Goal: Task Accomplishment & Management: Manage account settings

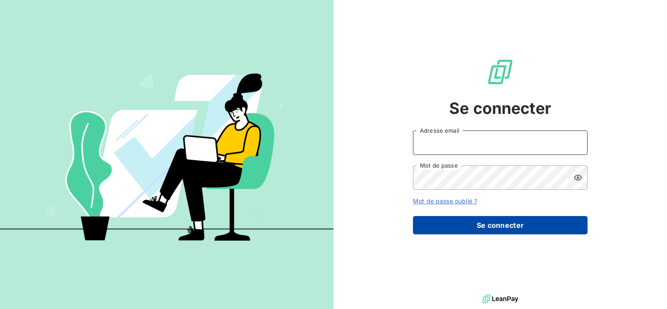
type input "[EMAIL_ADDRESS][DOMAIN_NAME]"
click at [498, 222] on button "Se connecter" at bounding box center [500, 225] width 175 height 18
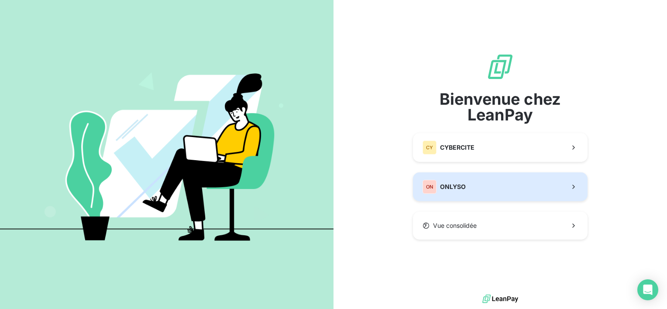
click at [458, 187] on span "ONLYSO" at bounding box center [453, 187] width 26 height 9
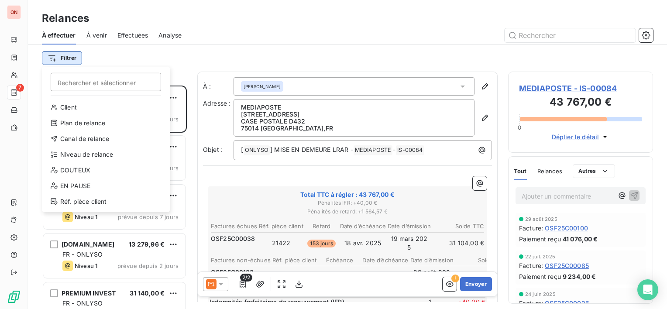
click at [65, 56] on html "ON 7 Relances À effectuer À venir Effectuées Analyse Filtrer Rechercher et séle…" at bounding box center [333, 154] width 667 height 309
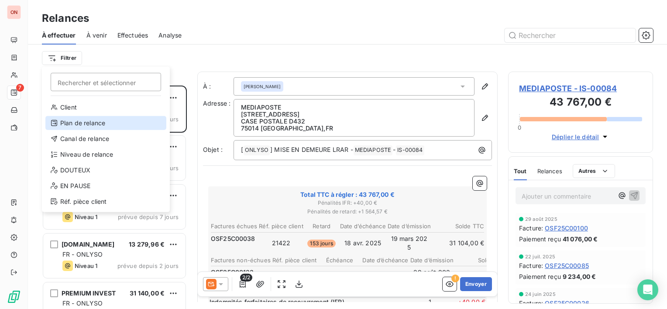
click at [90, 121] on div "Plan de relance" at bounding box center [105, 123] width 121 height 14
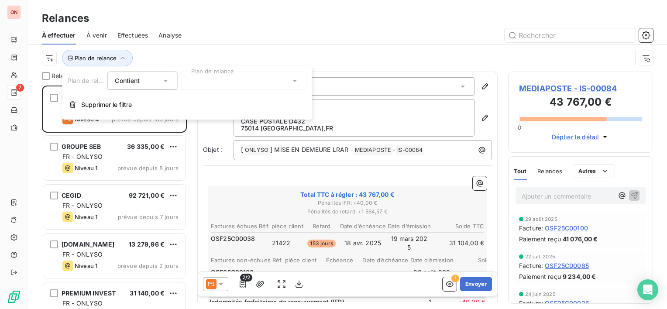
click at [221, 80] on div at bounding box center [244, 81] width 126 height 18
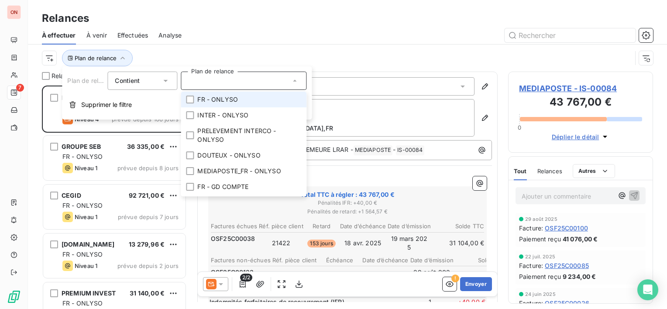
click at [223, 99] on span "FR - ONLYSO" at bounding box center [217, 99] width 41 height 9
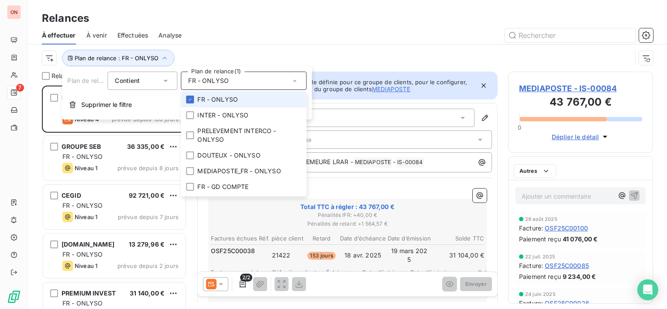
scroll to position [217, 138]
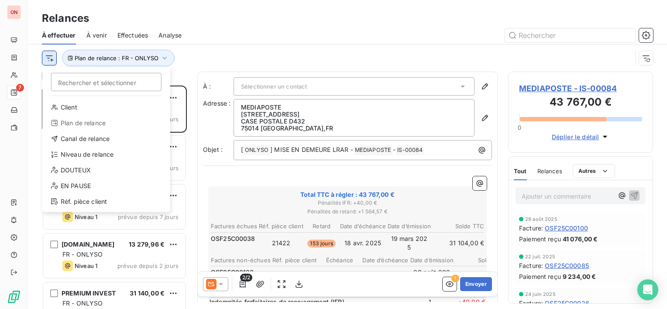
click at [51, 57] on html "ON 7 Relances À effectuer À venir Effectuées Analyse Rechercher et sélectionner…" at bounding box center [333, 154] width 667 height 309
click at [82, 139] on div "Canal de relance" at bounding box center [106, 139] width 121 height 14
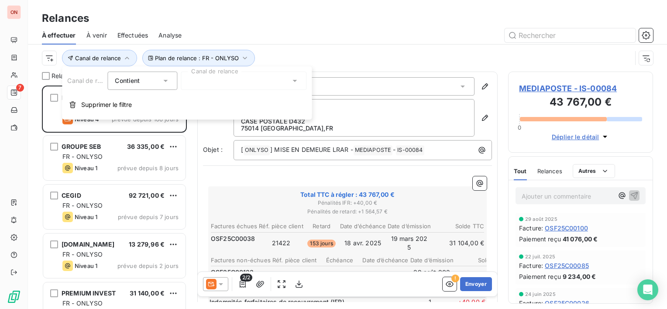
click at [217, 84] on div at bounding box center [244, 81] width 126 height 18
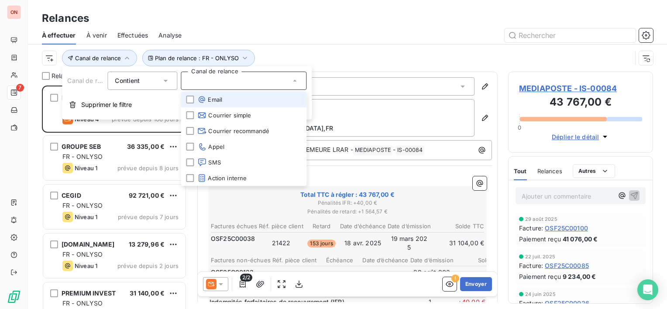
click at [214, 100] on span "Email" at bounding box center [209, 99] width 25 height 9
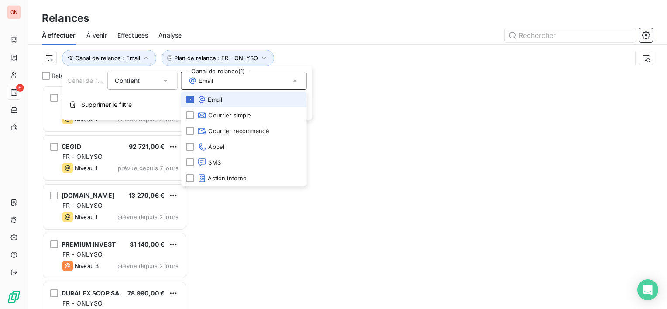
scroll to position [217, 138]
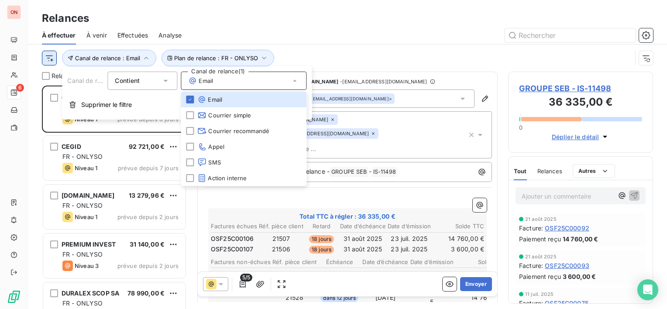
click at [47, 57] on html "ON 6 Relances À effectuer À venir Effectuées Analyse Plan de relance : FR - ONL…" at bounding box center [333, 154] width 667 height 309
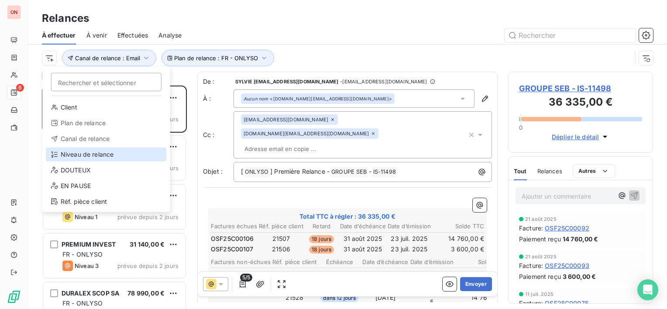
click at [86, 157] on div "Niveau de relance" at bounding box center [106, 155] width 121 height 14
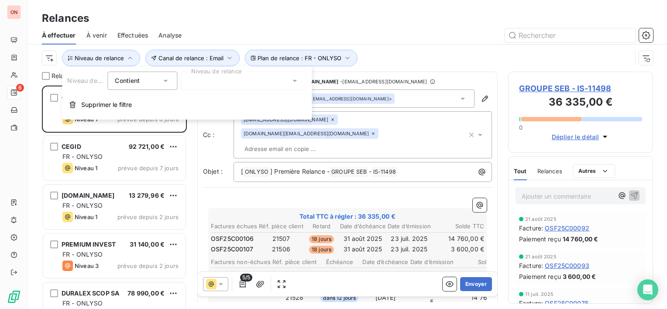
click at [229, 83] on div at bounding box center [244, 81] width 126 height 18
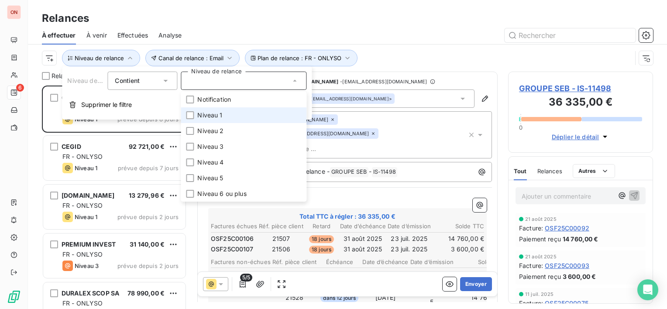
click at [214, 115] on span "Niveau 1" at bounding box center [209, 115] width 25 height 9
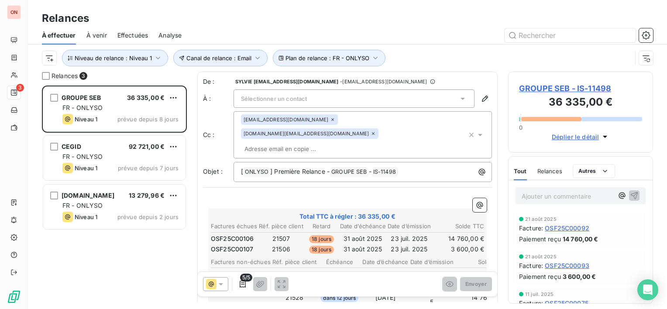
click at [152, 271] on div "GROUPE SEB 36 335,00 € FR - ONLYSO Niveau 1 prévue depuis 8 jours CEGID 92 721,…" at bounding box center [114, 198] width 145 height 224
click at [571, 92] on span "GROUPE SEB - IS-11498" at bounding box center [580, 89] width 123 height 12
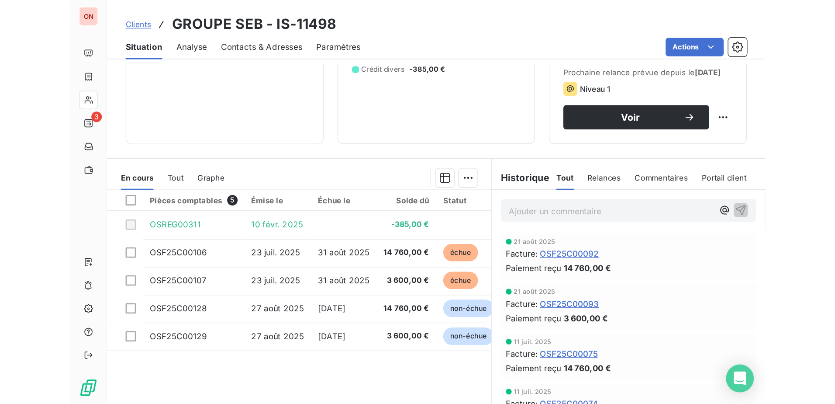
scroll to position [53, 0]
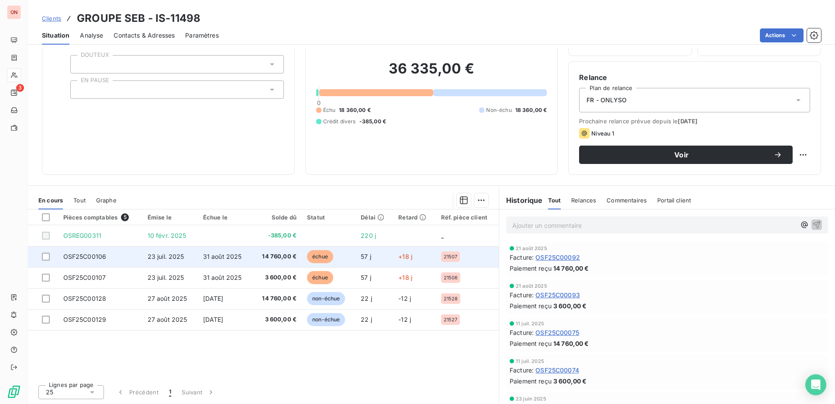
click at [90, 256] on span "OSF25C00106" at bounding box center [84, 255] width 43 height 7
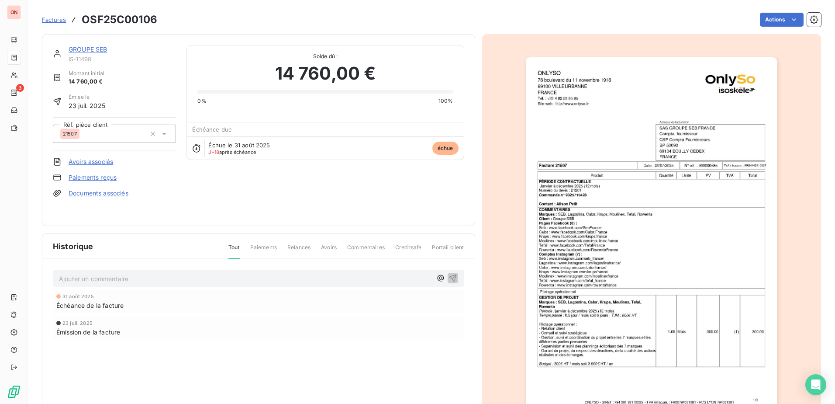
click at [106, 177] on link "Paiements reçus" at bounding box center [93, 177] width 48 height 9
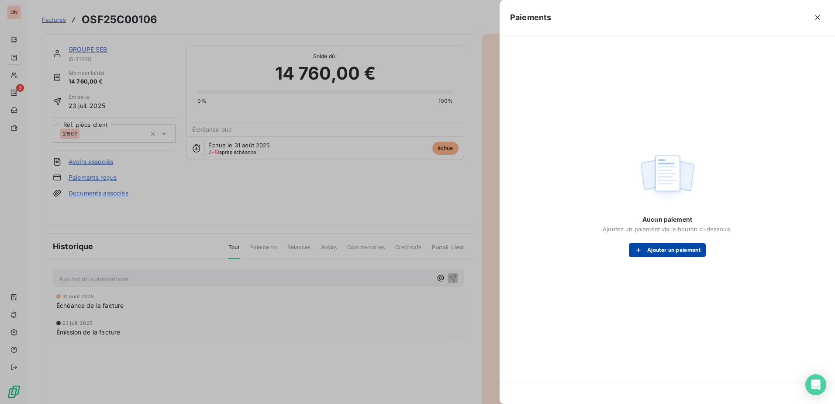
click at [651, 250] on button "Ajouter un paiement" at bounding box center [667, 250] width 77 height 14
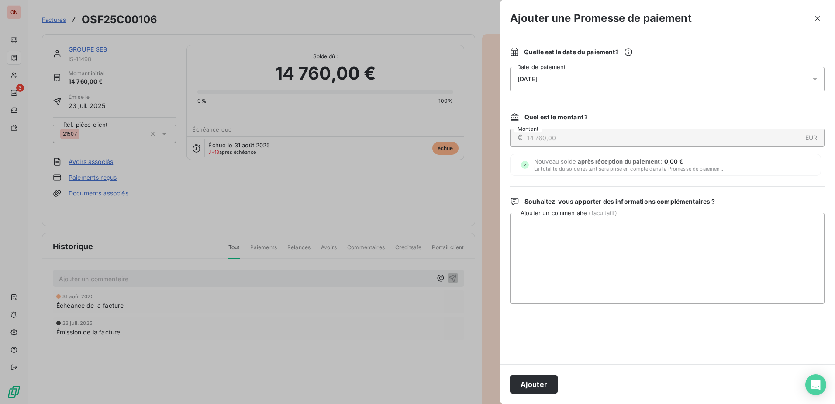
click at [667, 81] on icon at bounding box center [815, 79] width 9 height 9
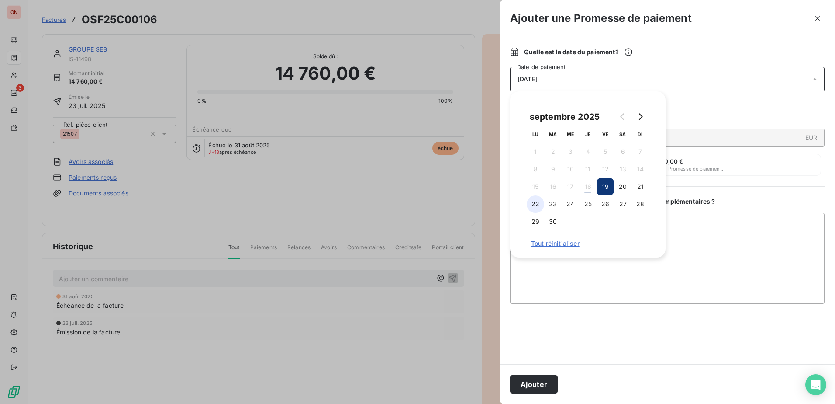
click at [540, 204] on button "22" at bounding box center [535, 203] width 17 height 17
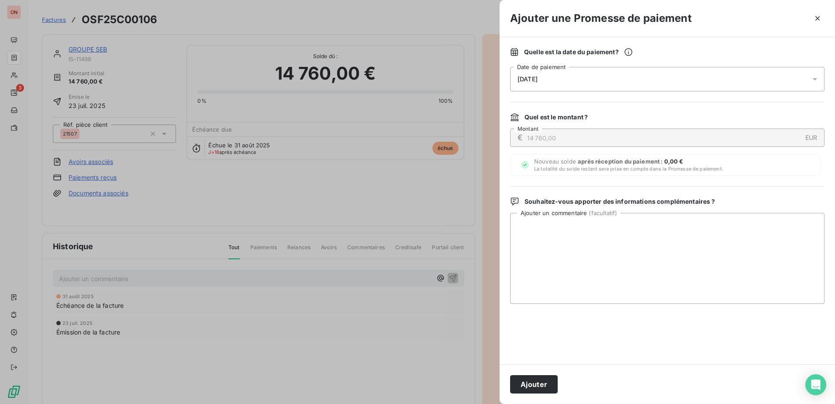
click at [667, 309] on div at bounding box center [667, 333] width 315 height 39
click at [526, 309] on button "Ajouter" at bounding box center [534, 384] width 48 height 18
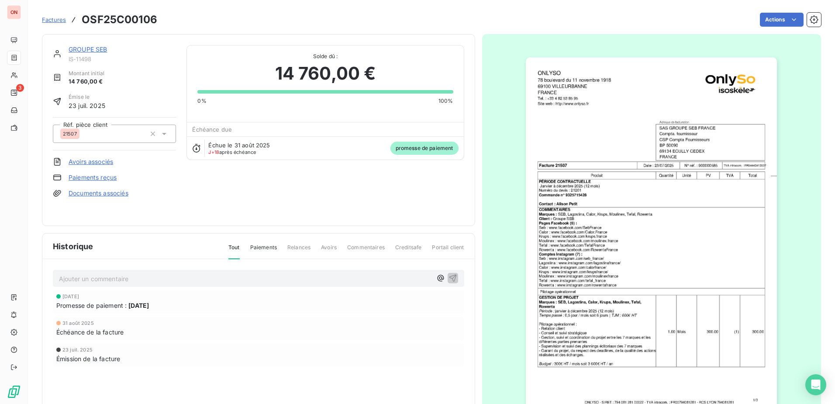
click at [94, 51] on link "GROUPE SEB" at bounding box center [88, 48] width 39 height 7
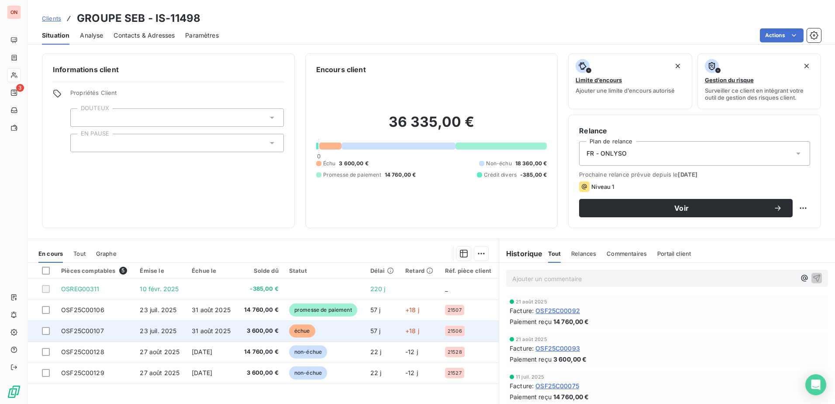
click at [93, 309] on span "OSF25C00107" at bounding box center [82, 330] width 43 height 7
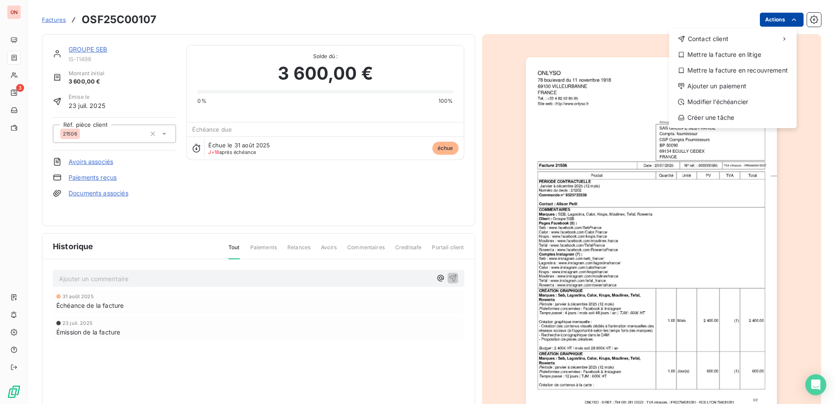
click at [667, 23] on html "ON 3 Factures OSF25C00107 Actions Contact client Mettre la facture en litige Me…" at bounding box center [417, 202] width 835 height 404
click at [667, 86] on div "Ajouter un paiement" at bounding box center [733, 86] width 121 height 14
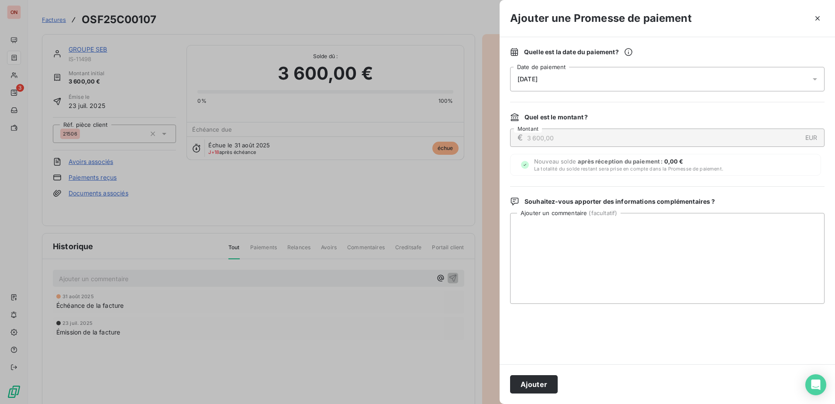
click at [667, 78] on icon at bounding box center [815, 79] width 9 height 9
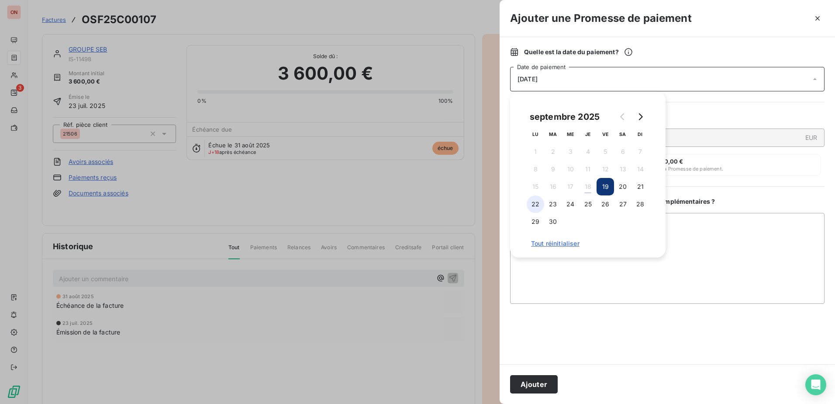
click at [539, 208] on button "22" at bounding box center [535, 203] width 17 height 17
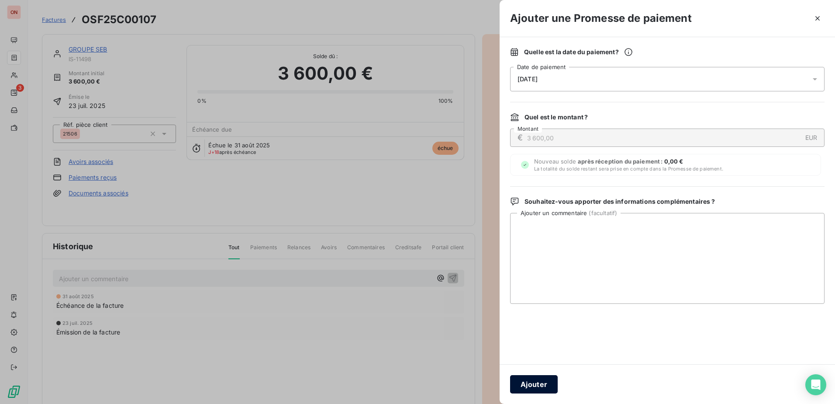
click at [544, 309] on button "Ajouter" at bounding box center [534, 384] width 48 height 18
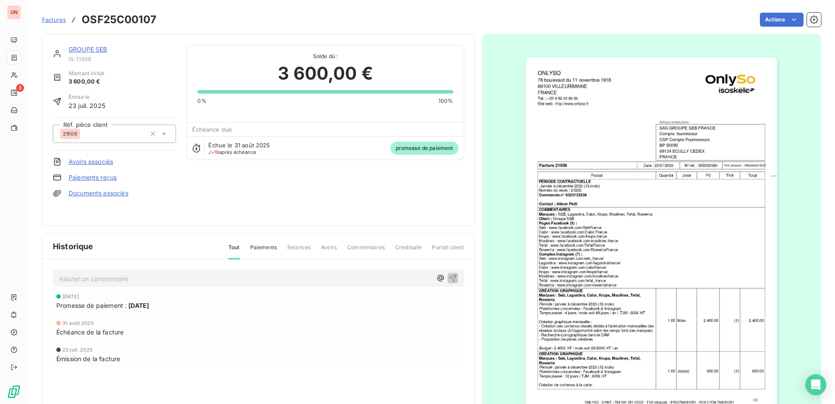
click at [82, 52] on link "GROUPE SEB" at bounding box center [88, 48] width 39 height 7
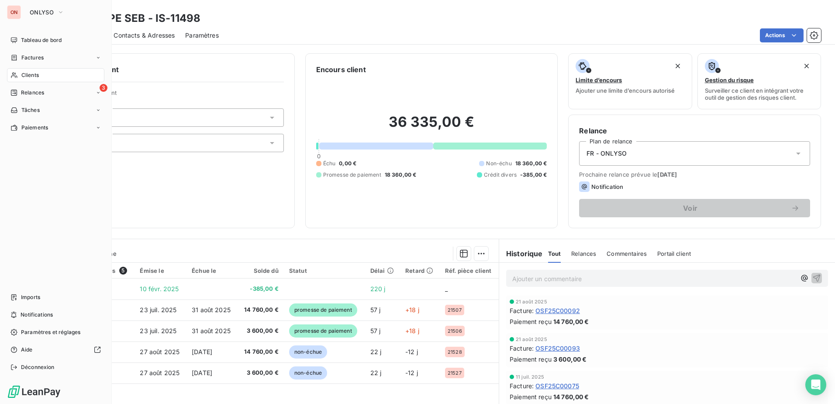
click at [27, 96] on span "Relances" at bounding box center [32, 93] width 23 height 8
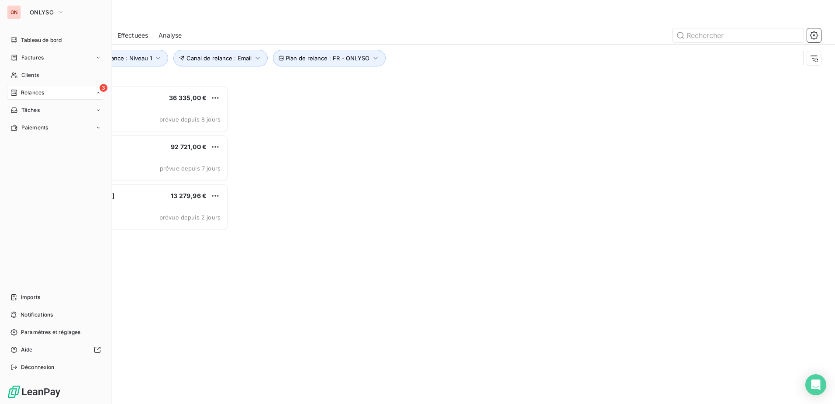
scroll to position [311, 180]
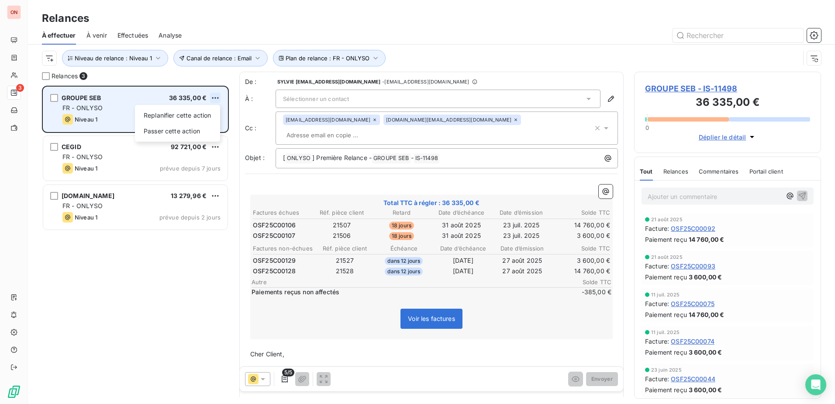
click at [213, 99] on html "ON 3 Relances À effectuer À venir Effectuées Analyse Plan de relance : FR - ONL…" at bounding box center [417, 202] width 835 height 404
click at [194, 134] on div "Passer cette action" at bounding box center [177, 131] width 78 height 14
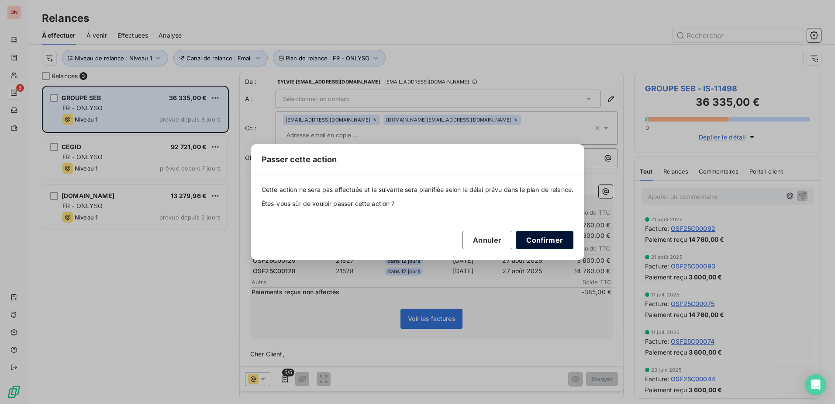
drag, startPoint x: 560, startPoint y: 242, endPoint x: 552, endPoint y: 245, distance: 9.1
click at [560, 242] on button "Confirmer" at bounding box center [545, 240] width 58 height 18
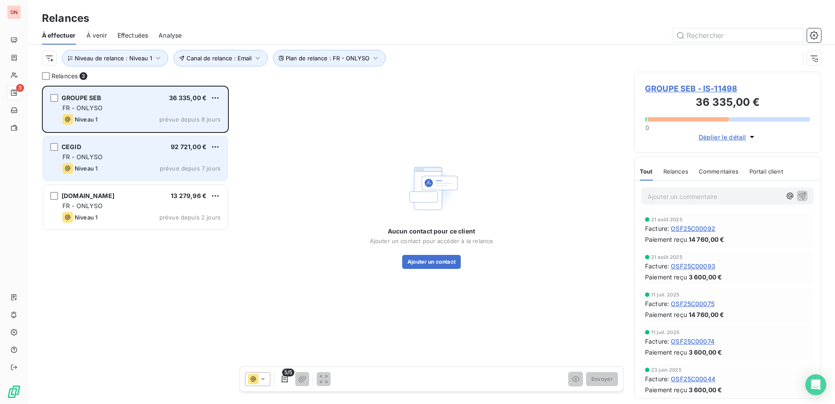
click at [136, 152] on div "CEGID 92 721,00 € FR - ONLYSO Niveau 1 prévue depuis 7 jours" at bounding box center [135, 158] width 184 height 45
